Goal: Complete application form

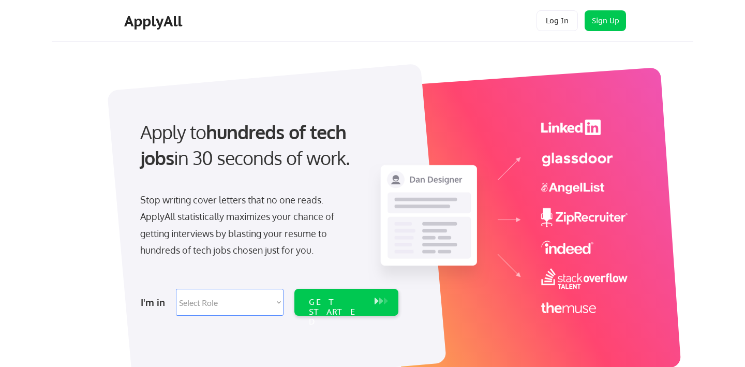
click at [277, 304] on select "Select Role Software Engineering Product Management Customer Success Sales UI/U…" at bounding box center [230, 302] width 108 height 27
click at [206, 294] on select "Select Role Software Engineering Product Management Customer Success Sales UI/U…" at bounding box center [230, 302] width 108 height 27
select select ""hr_recruiting""
click at [348, 299] on div "GET STARTED" at bounding box center [336, 312] width 55 height 30
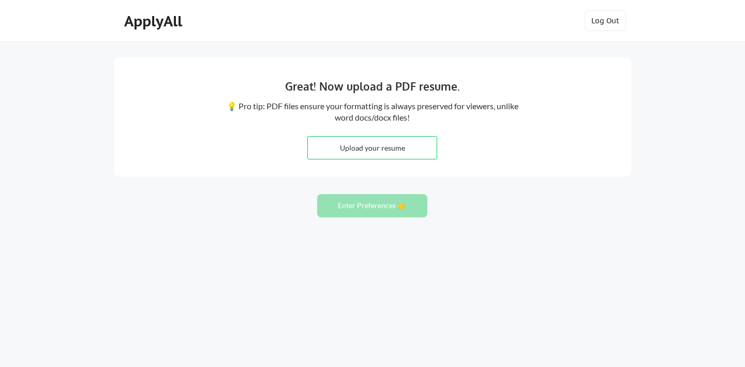
click at [557, 193] on div "Great! Now upload a PDF resume. 💡 Pro tip: PDF files ensure your formatting is …" at bounding box center [372, 183] width 745 height 367
